Goal: Transaction & Acquisition: Download file/media

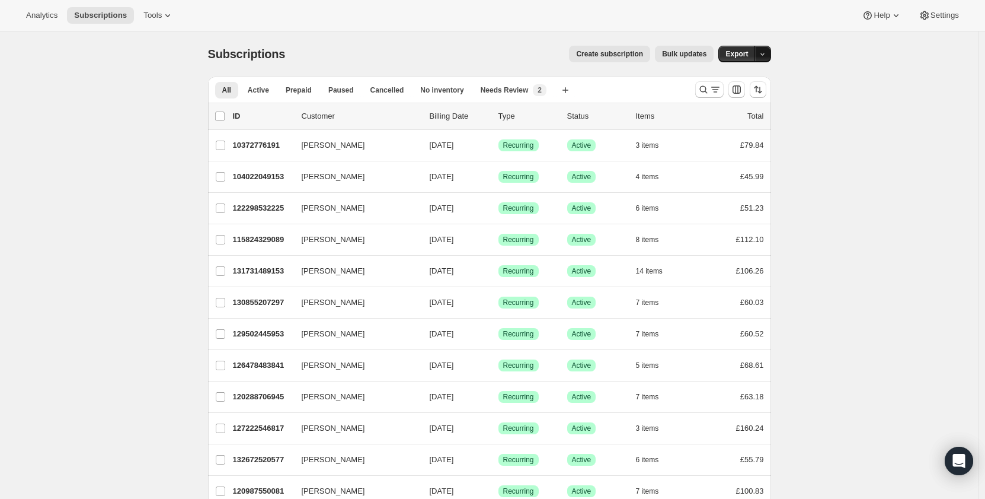
click at [765, 54] on icon "button" at bounding box center [763, 54] width 8 height 8
click at [737, 143] on span "Cancellation report" at bounding box center [705, 139] width 65 height 9
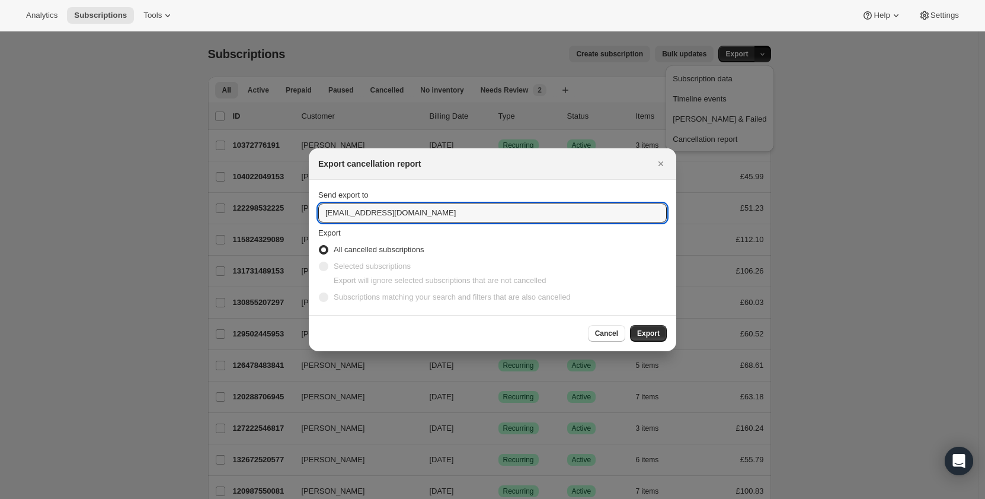
drag, startPoint x: 342, startPoint y: 214, endPoint x: 305, endPoint y: 214, distance: 36.8
type input "[PERSON_NAME][EMAIL_ADDRESS][DOMAIN_NAME]"
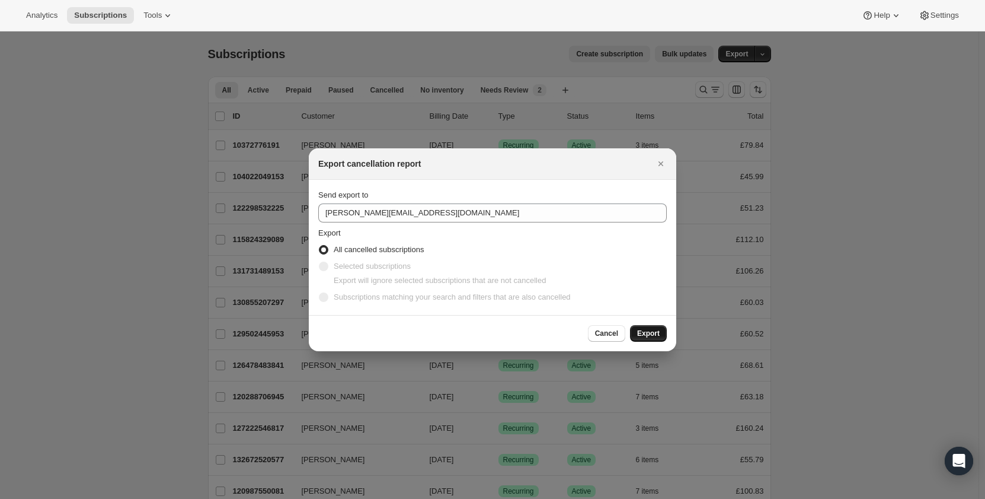
click at [641, 336] on span "Export" at bounding box center [648, 332] width 23 height 9
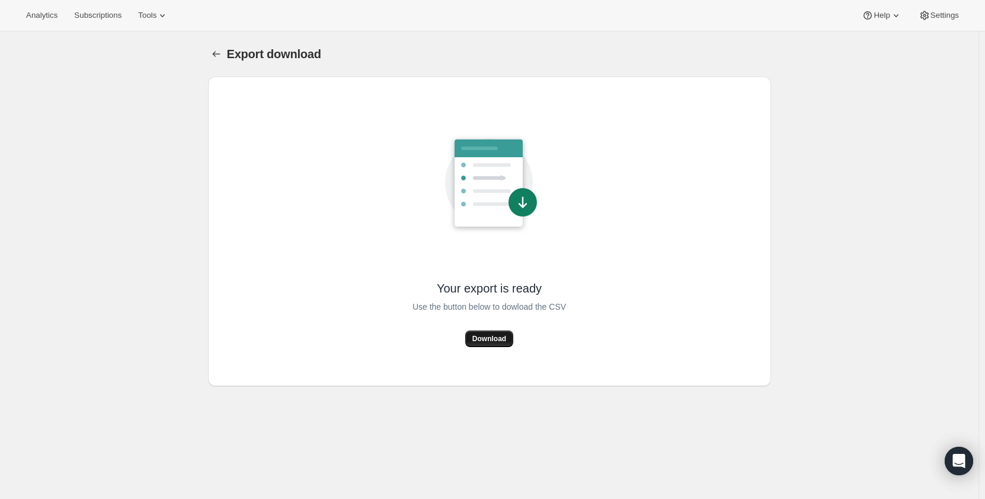
click at [491, 338] on span "Download" at bounding box center [489, 338] width 34 height 9
